Goal: Check status: Check status

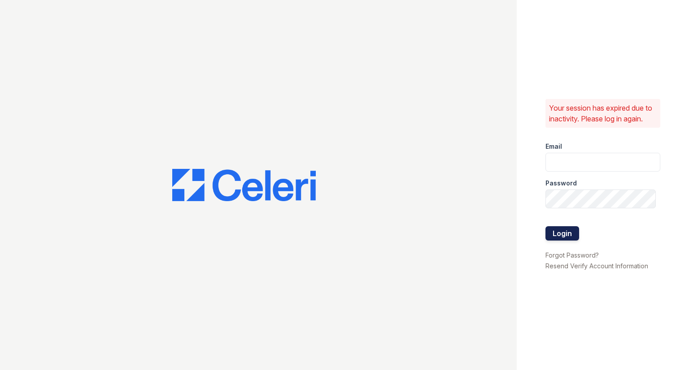
type input "raindance2@cafmanagement.com"
click at [569, 231] on button "Login" at bounding box center [562, 233] width 34 height 14
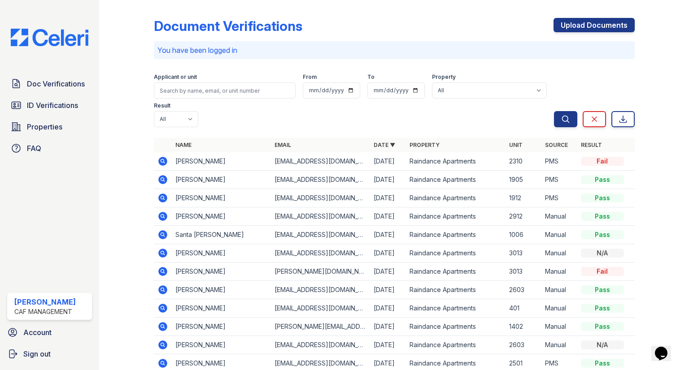
click at [59, 113] on link "ID Verifications" at bounding box center [49, 105] width 85 height 18
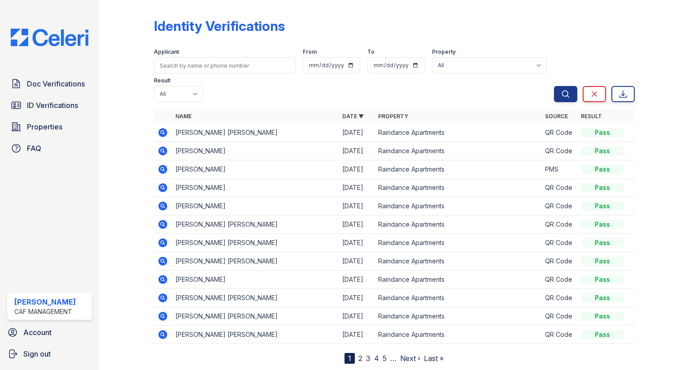
click at [163, 128] on icon at bounding box center [162, 132] width 9 height 9
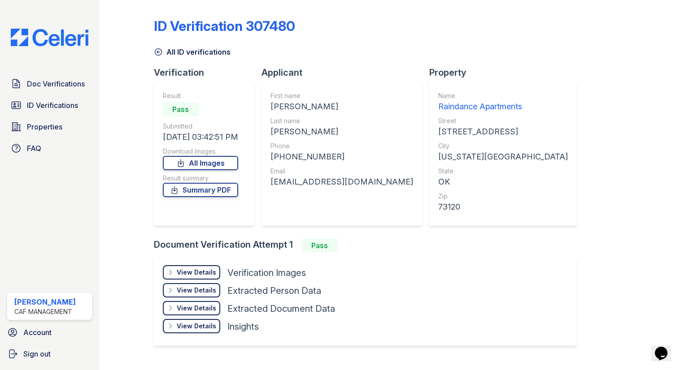
click at [204, 262] on div "View Details Details Hide Details Details Verification Images Document Front Op…" at bounding box center [365, 302] width 423 height 90
click at [205, 267] on div "View Details Details" at bounding box center [191, 273] width 57 height 14
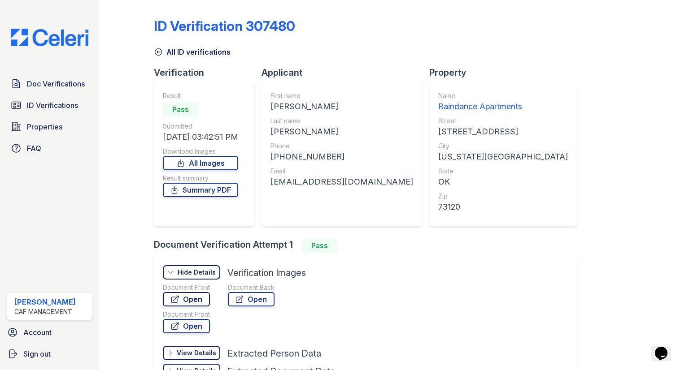
click at [200, 302] on link "Open" at bounding box center [186, 299] width 47 height 14
drag, startPoint x: 279, startPoint y: 157, endPoint x: 330, endPoint y: 160, distance: 50.8
click at [330, 160] on div "+16562168849" at bounding box center [341, 157] width 143 height 13
